Goal: Information Seeking & Learning: Find contact information

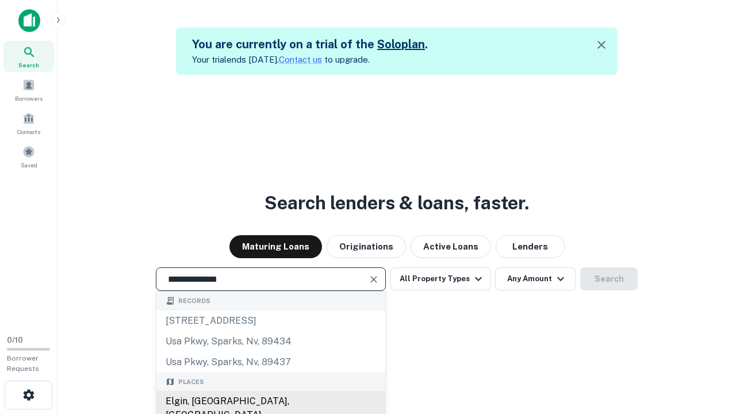
click at [270, 401] on div "Elgin, [GEOGRAPHIC_DATA], [GEOGRAPHIC_DATA]" at bounding box center [270, 408] width 229 height 34
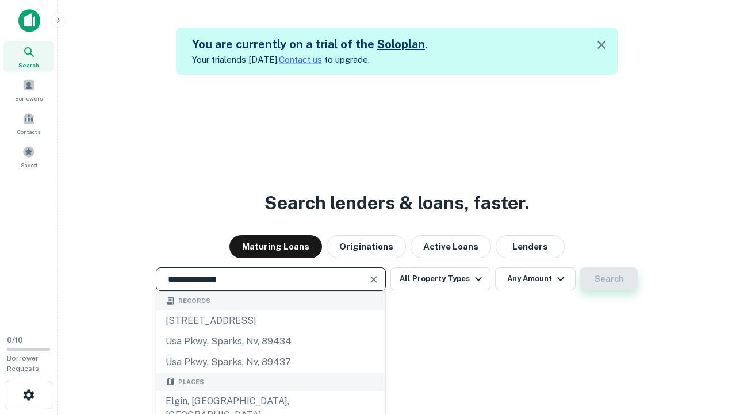
type input "**********"
click at [609, 279] on button "Search" at bounding box center [608, 278] width 57 height 23
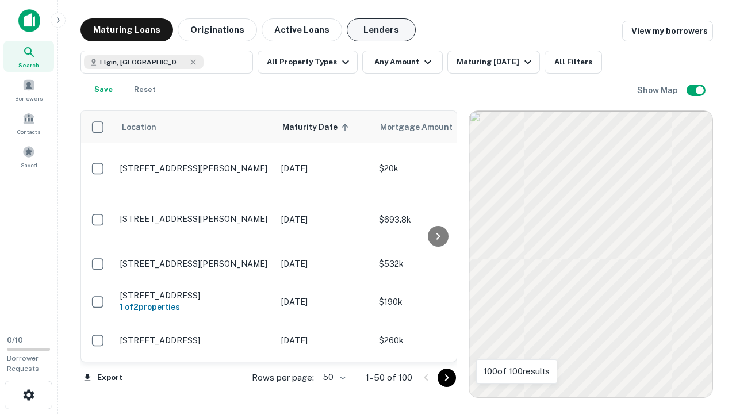
click at [381, 30] on button "Lenders" at bounding box center [381, 29] width 69 height 23
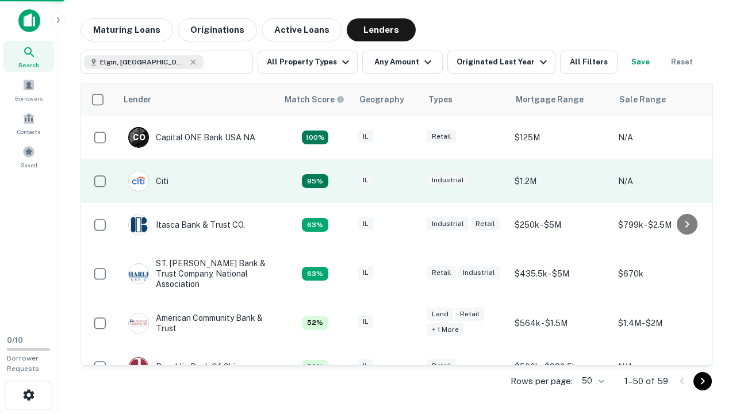
click at [408, 181] on div "IL" at bounding box center [386, 182] width 57 height 16
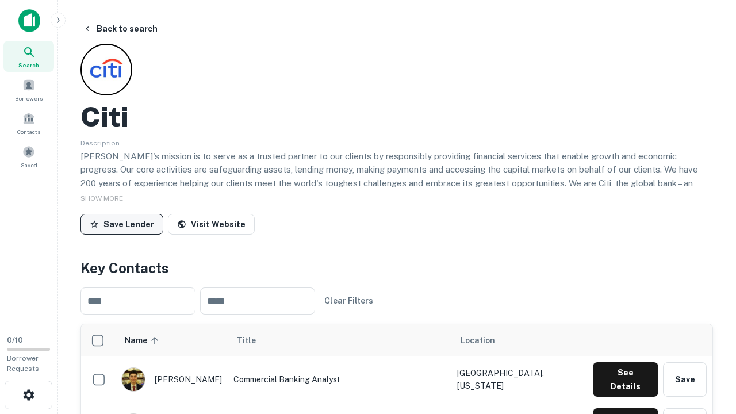
click at [122, 224] on button "Save Lender" at bounding box center [121, 224] width 83 height 21
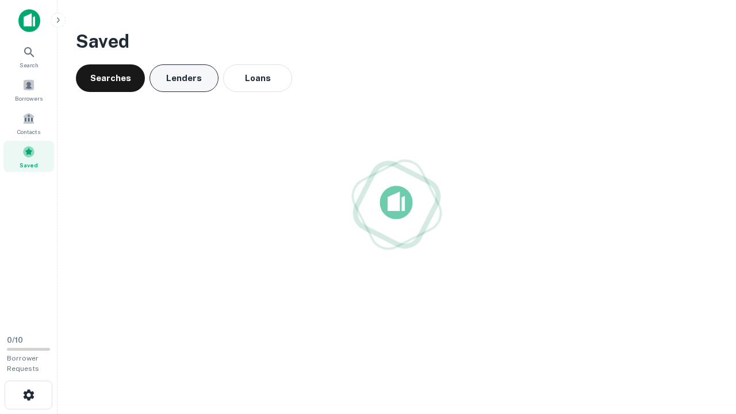
click at [184, 78] on button "Lenders" at bounding box center [183, 78] width 69 height 28
